Goal: Navigation & Orientation: Find specific page/section

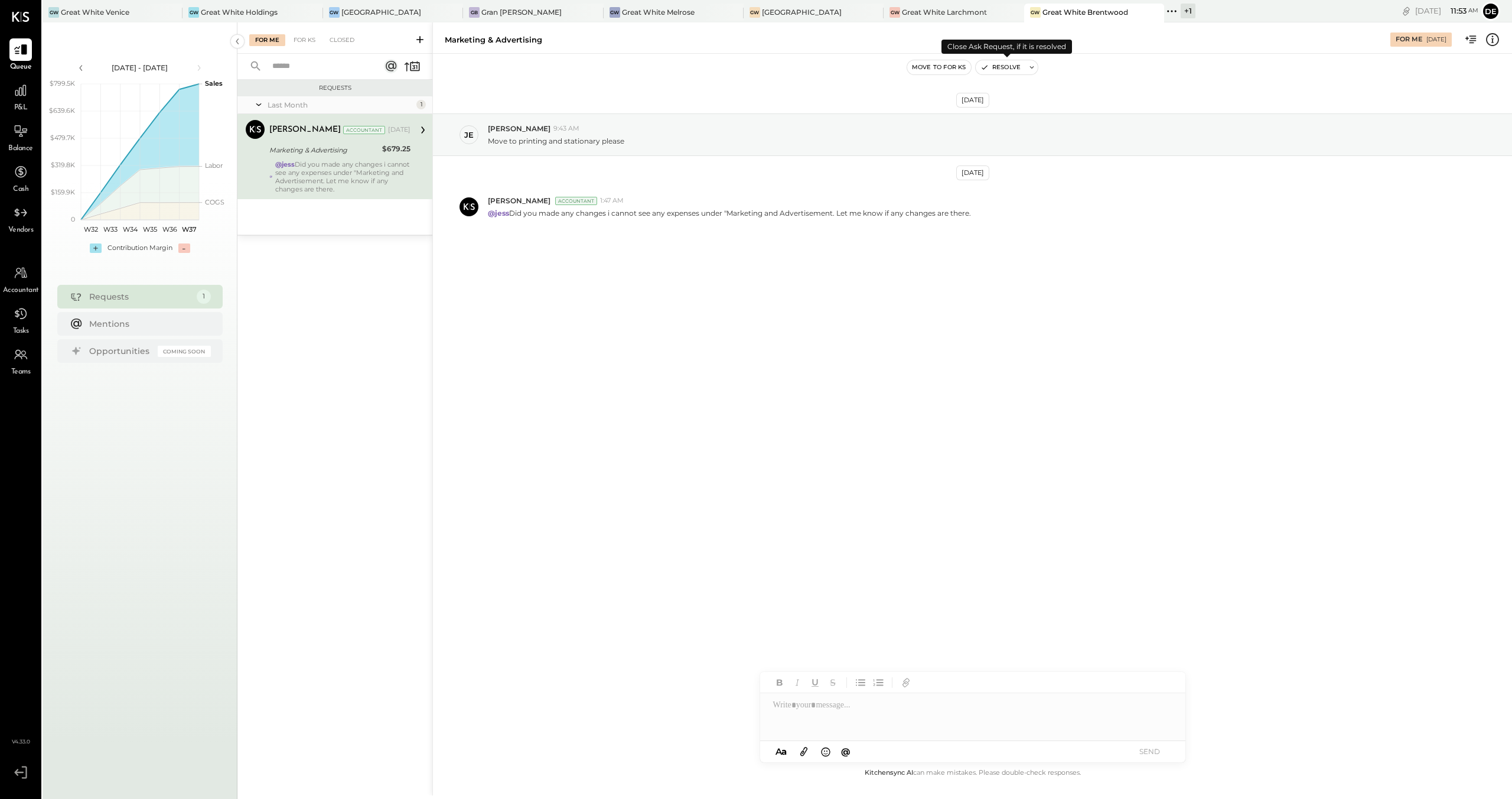
click at [981, 70] on icon "button" at bounding box center [985, 67] width 9 height 9
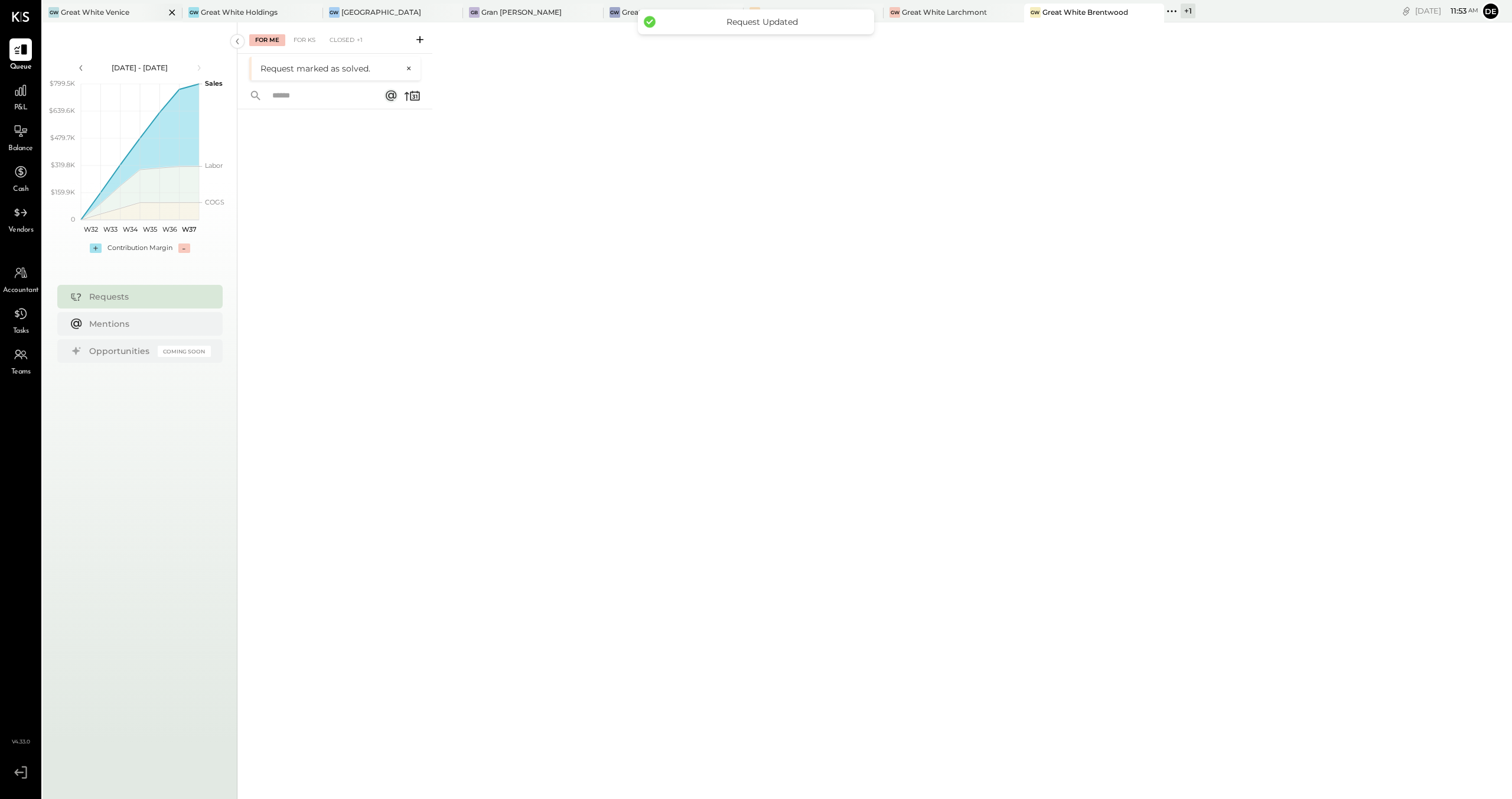
click at [134, 11] on div "GW Great White Venice" at bounding box center [103, 12] width 123 height 11
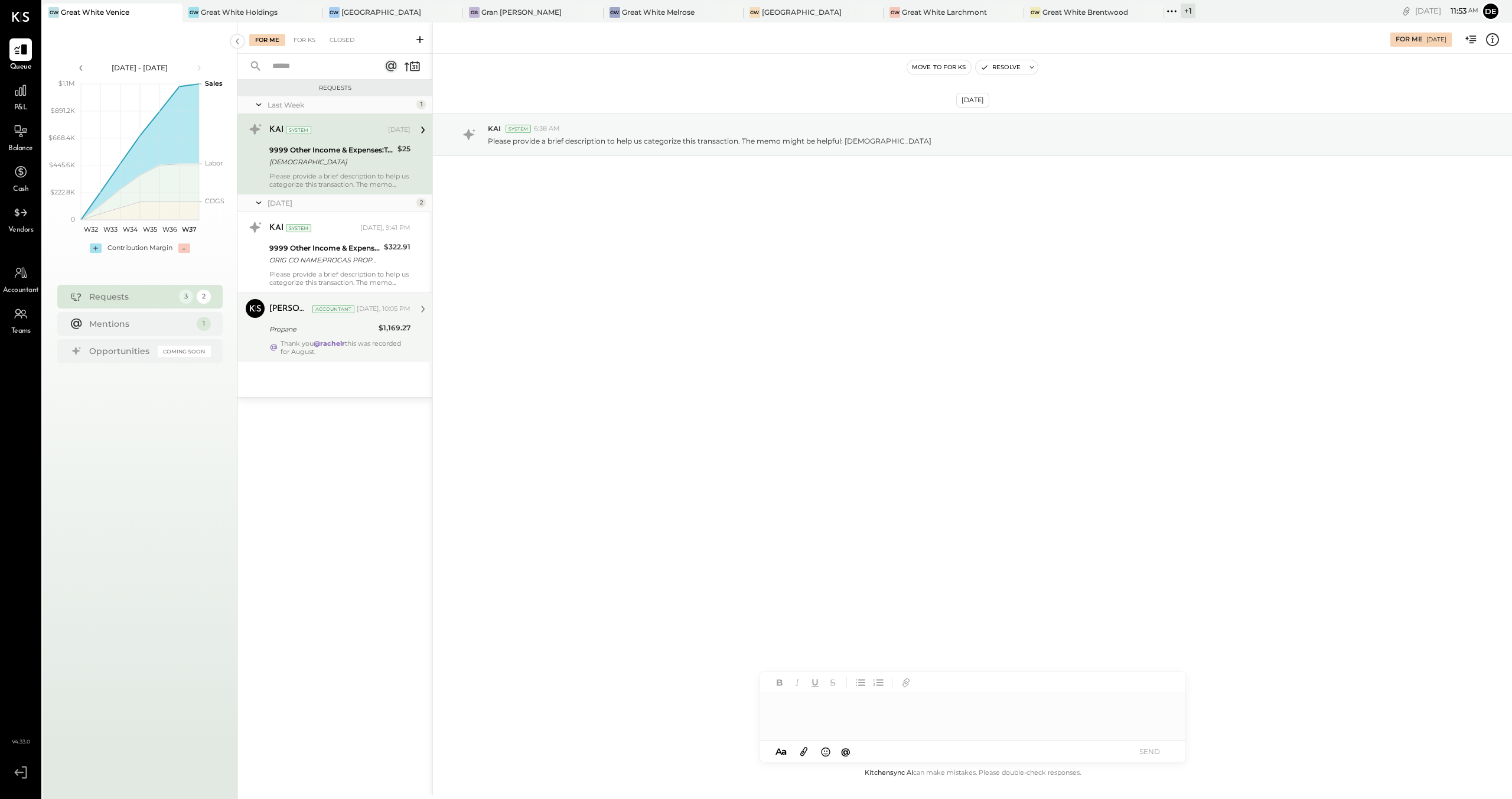
click at [355, 333] on div "Propane" at bounding box center [322, 329] width 105 height 12
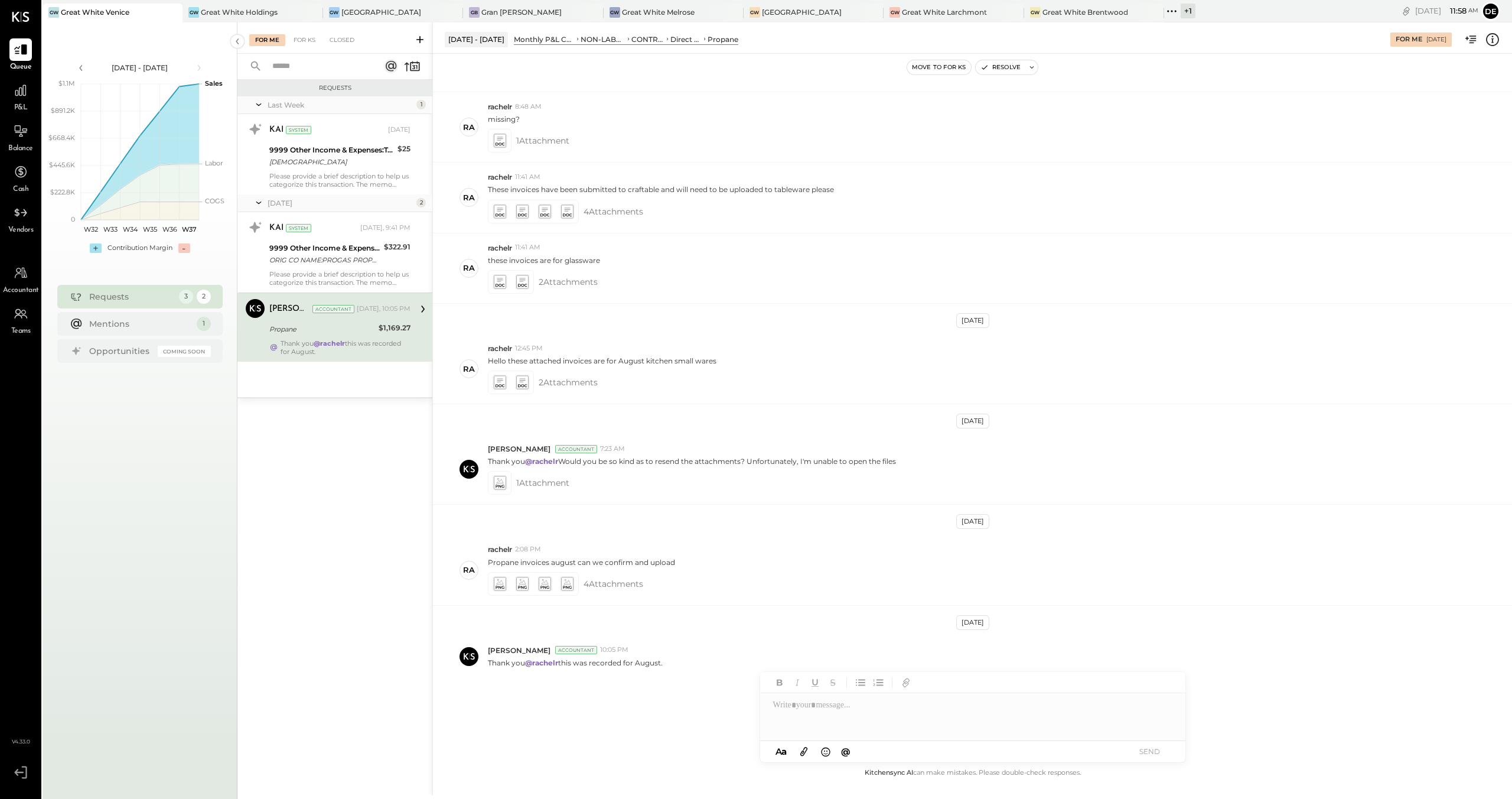
scroll to position [188, 0]
